Goal: Task Accomplishment & Management: Use online tool/utility

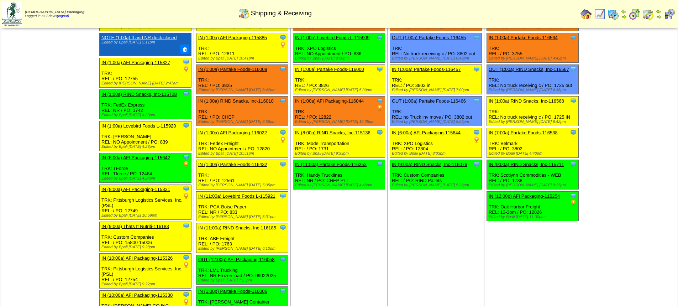
scroll to position [71, 0]
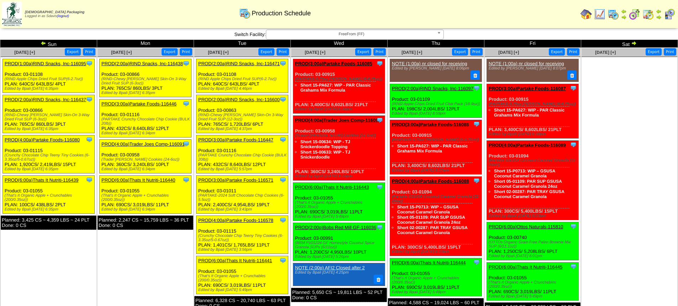
click at [147, 64] on link "PROD(2:00a)RIND Snacks, Inc-116438" at bounding box center [141, 63] width 81 height 5
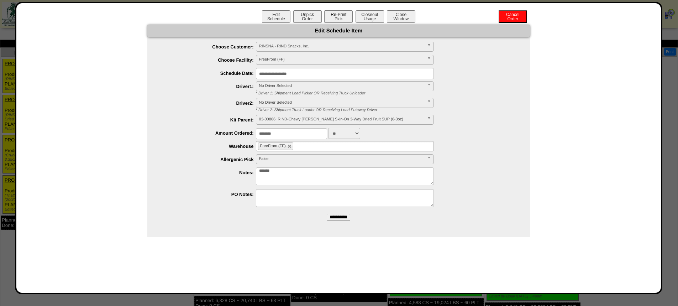
click at [338, 18] on button "Re-Print Pick" at bounding box center [338, 16] width 28 height 12
